Goal: Task Accomplishment & Management: Use online tool/utility

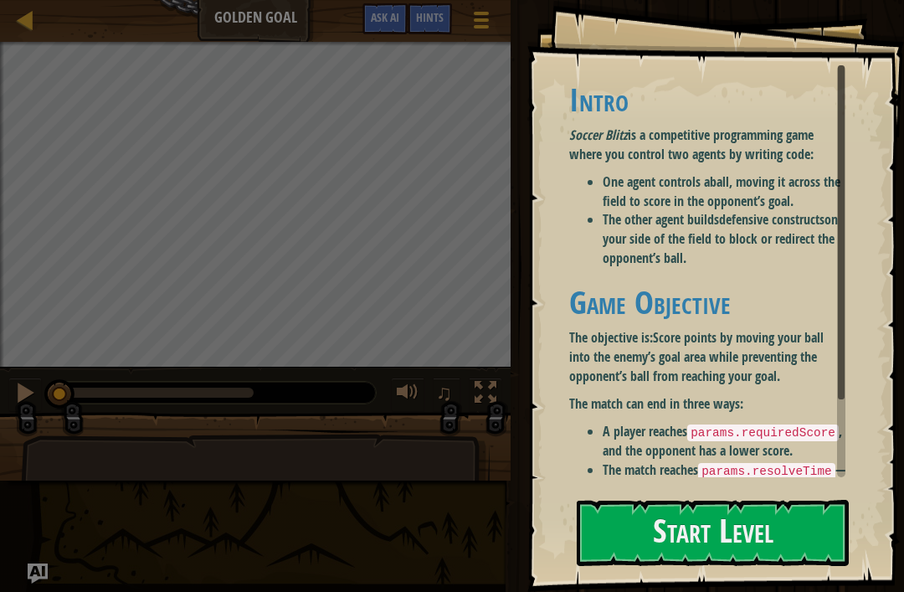
click at [713, 276] on div "Intro Soccer Blitz is a competitive programming game where you control two agen…" at bounding box center [707, 310] width 276 height 456
click at [674, 439] on li "A player reaches params.requiredScore , and the opponent has a lower score." at bounding box center [723, 441] width 243 height 38
click at [666, 547] on button "Start Level" at bounding box center [713, 533] width 272 height 66
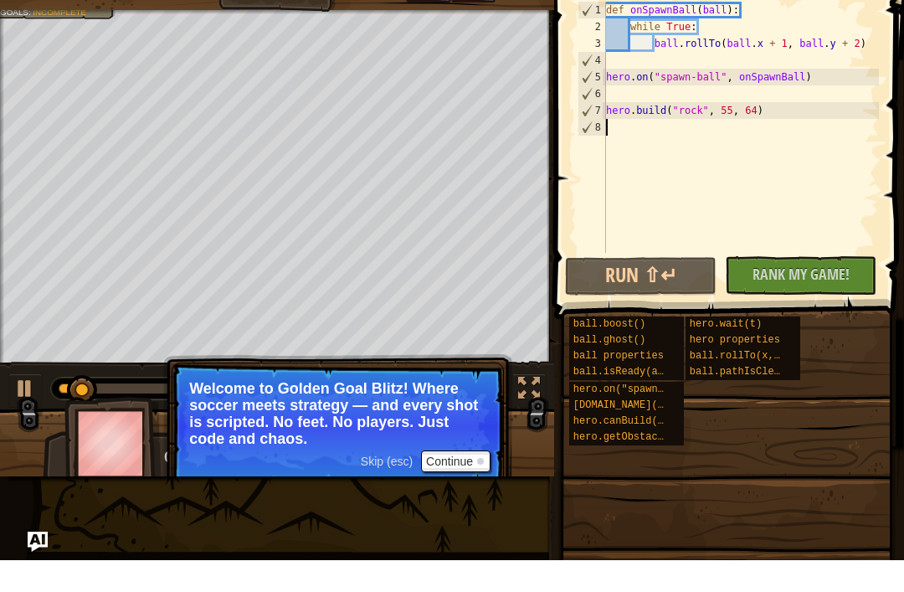
click at [457, 482] on button "Continue" at bounding box center [455, 493] width 69 height 22
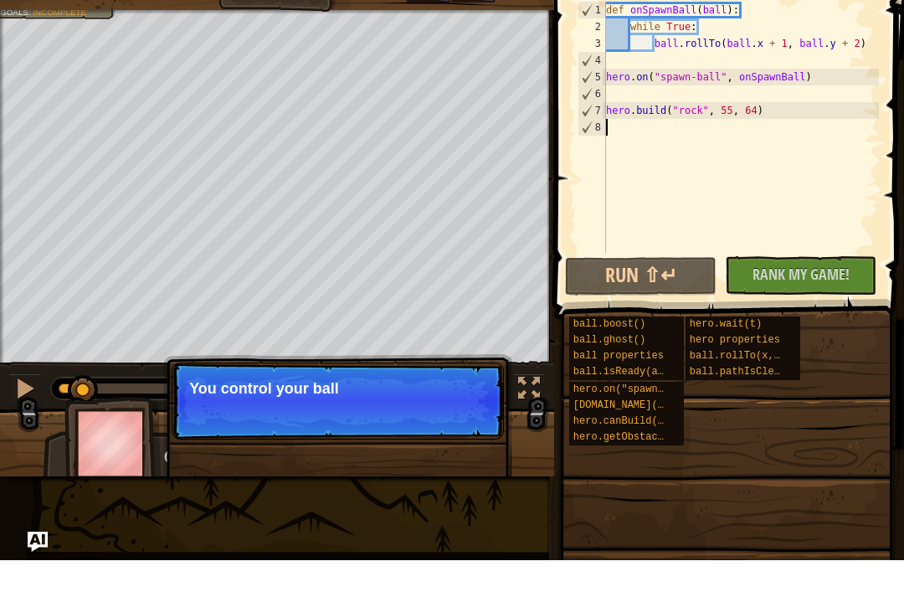
click at [460, 461] on div "Skip (esc) Continue You control your ball" at bounding box center [337, 518] width 349 height 248
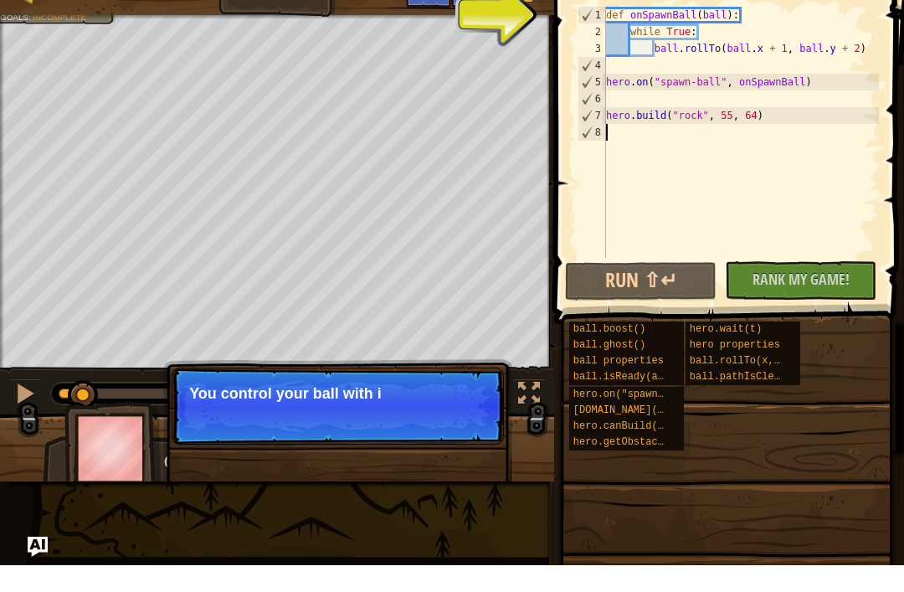
click at [465, 449] on div "Skip (esc) Continue You control your ball with i" at bounding box center [337, 518] width 349 height 248
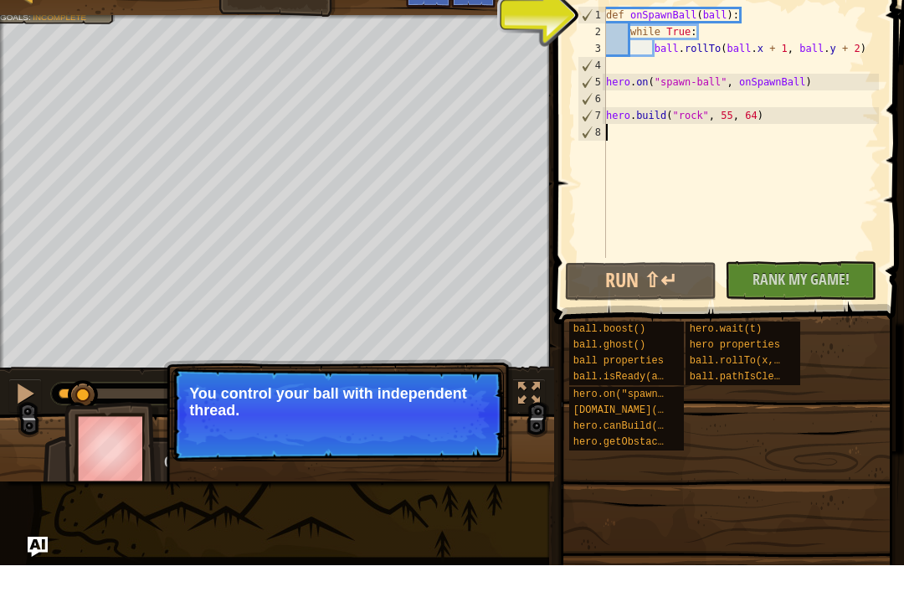
click at [470, 448] on button "Continue" at bounding box center [455, 459] width 69 height 22
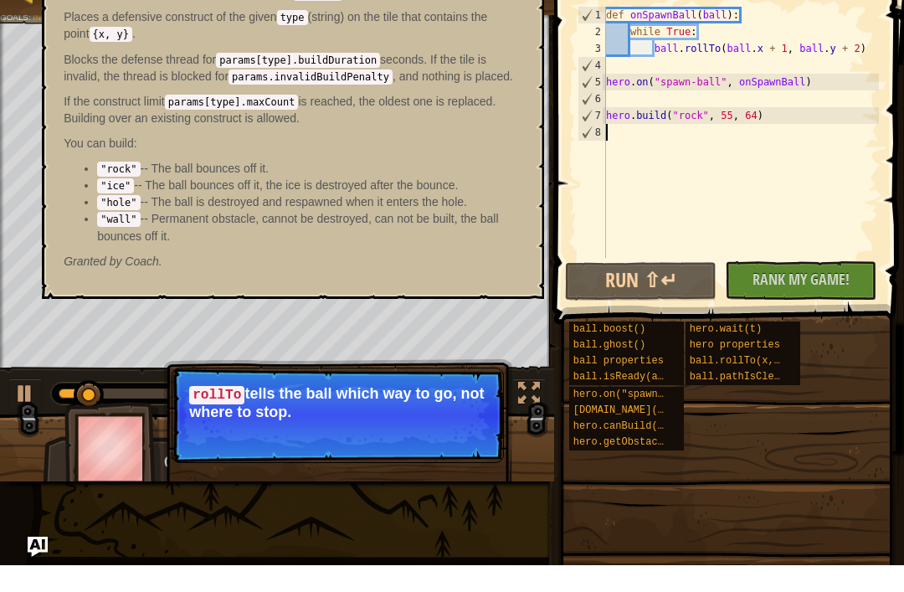
click at [634, 431] on span "[DOMAIN_NAME](type, x, y)" at bounding box center [648, 437] width 151 height 12
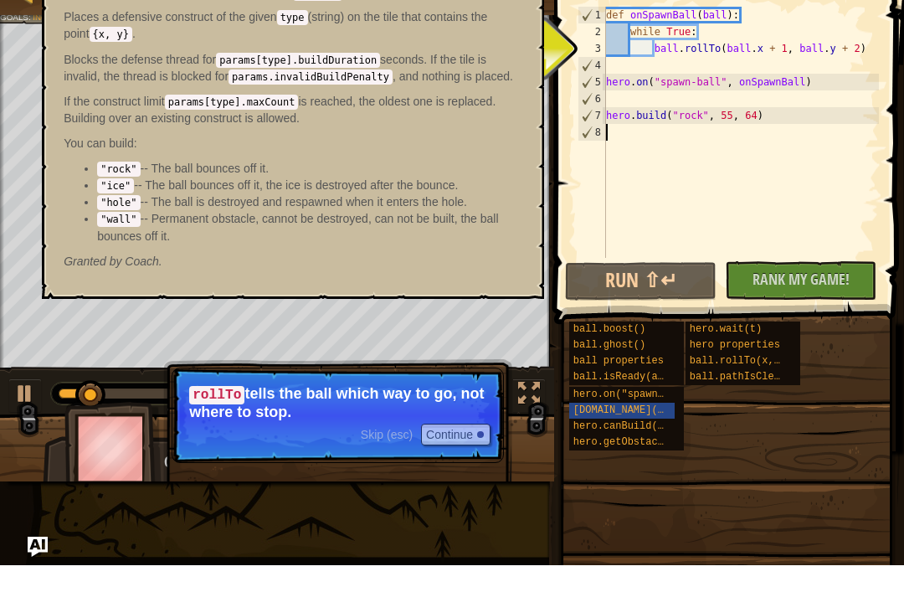
click at [628, 415] on span "hero.on("spawn-ball", f)" at bounding box center [645, 421] width 145 height 12
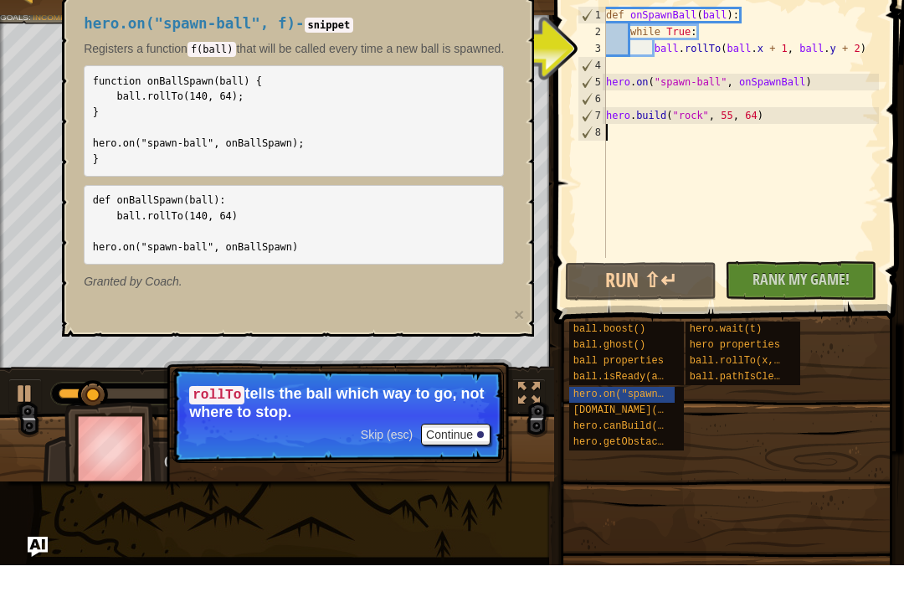
click at [669, 289] on button "Run ⇧↵" at bounding box center [640, 308] width 151 height 38
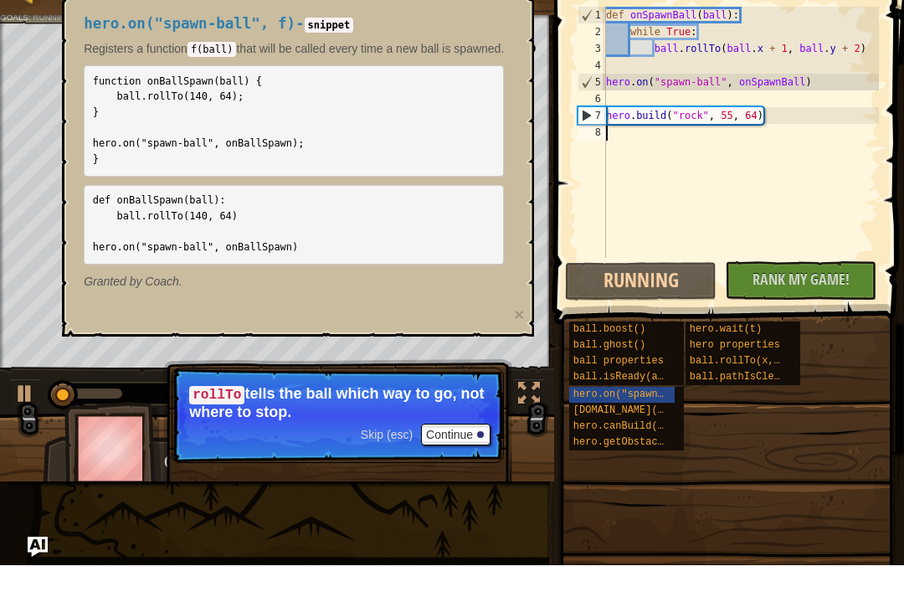
click at [504, 394] on div "Skip (esc) Continue rollTo tells the ball which way to go, not where to stop." at bounding box center [337, 518] width 349 height 248
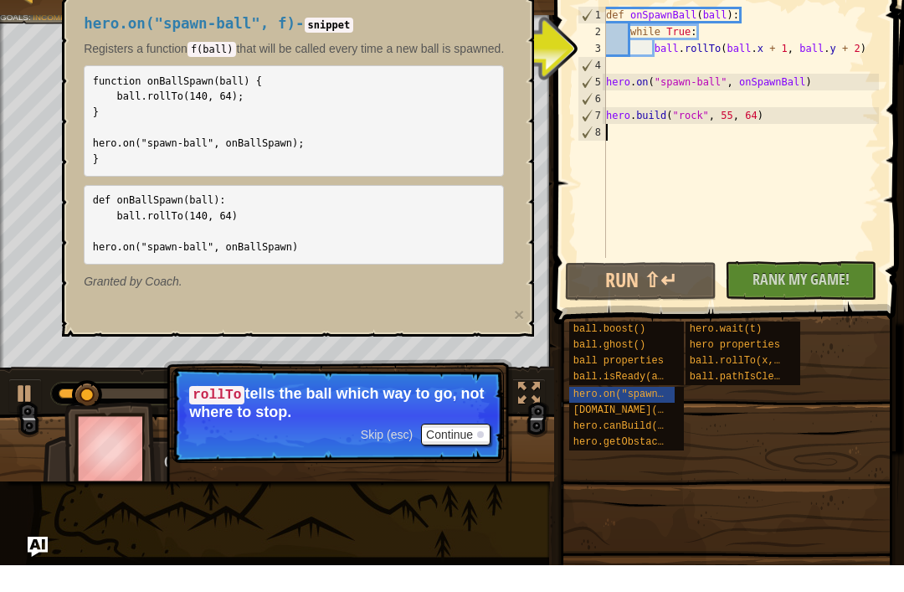
click at [628, 415] on span "hero.on("spawn-ball", f)" at bounding box center [645, 421] width 145 height 12
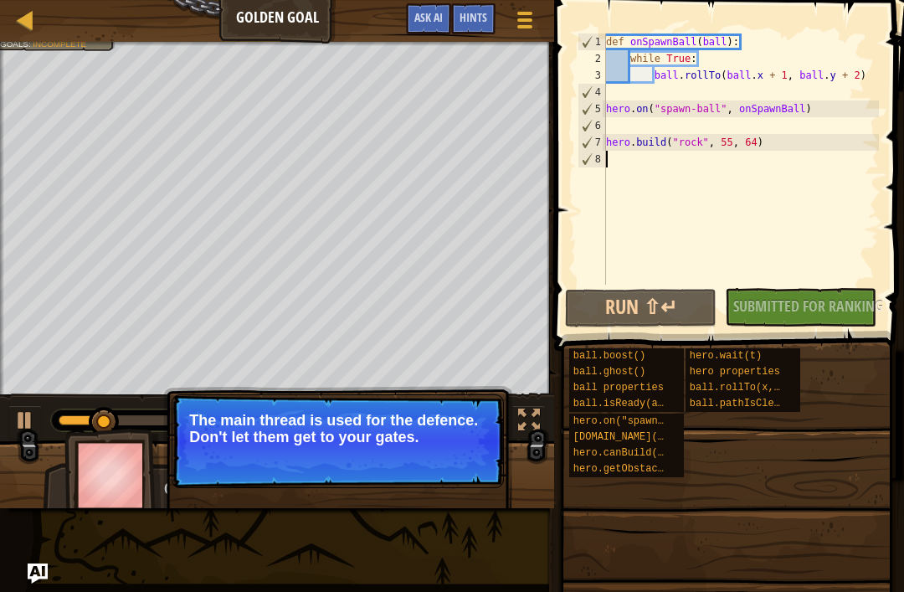
click at [461, 449] on button "Continue" at bounding box center [455, 459] width 69 height 22
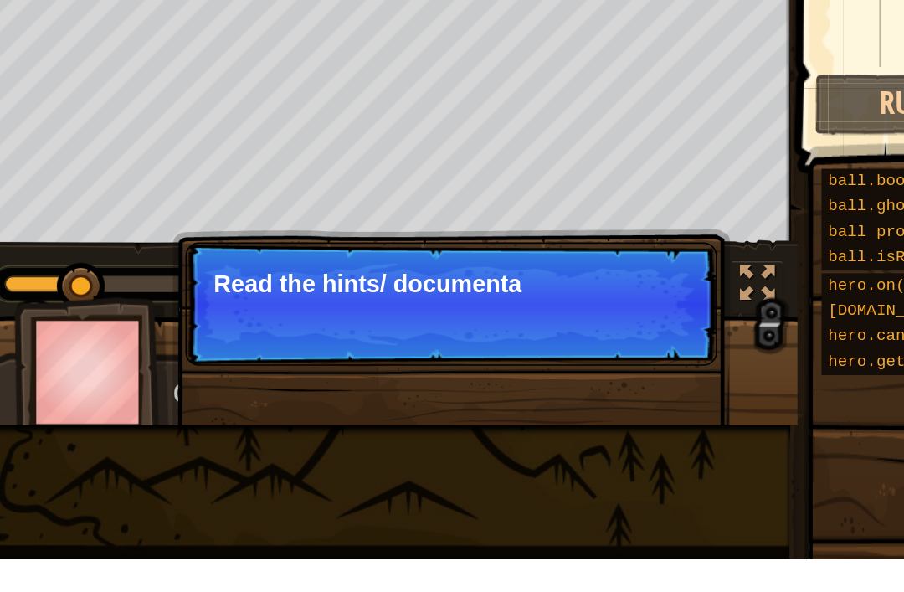
click at [279, 277] on div "Ladder Golden Goal Game Menu Done Hints Ask AI 1 הההההההההההההההההההההההההההההה…" at bounding box center [452, 296] width 904 height 592
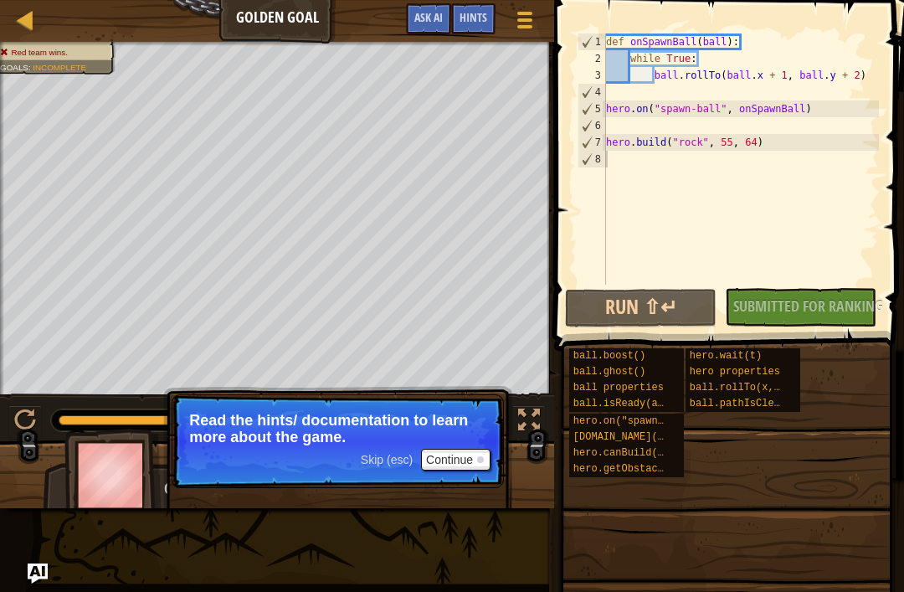
click at [474, 461] on button "Continue" at bounding box center [455, 459] width 69 height 22
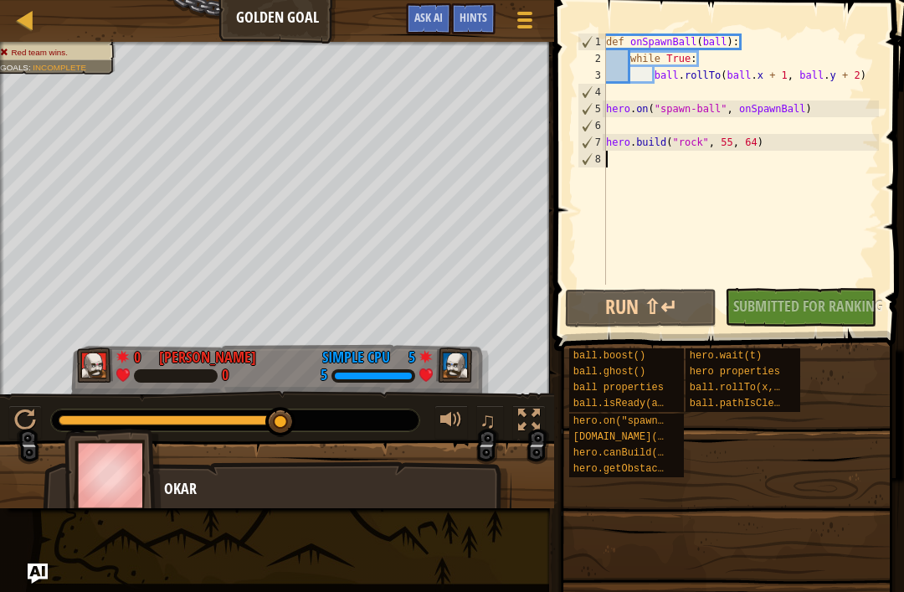
click at [667, 303] on button "Run ⇧↵" at bounding box center [640, 308] width 151 height 38
